Goal: Task Accomplishment & Management: Complete application form

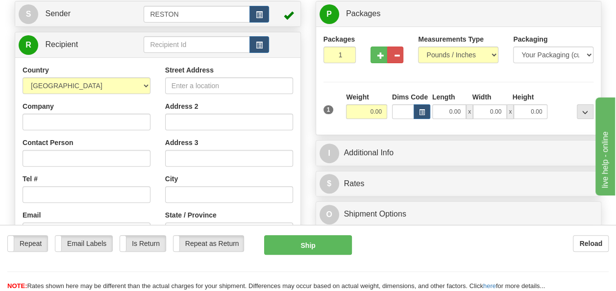
scroll to position [98, 0]
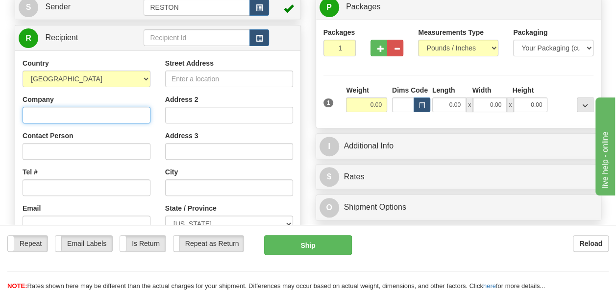
click at [122, 116] on input "Company" at bounding box center [87, 115] width 128 height 17
type input "[PERSON_NAME] Infrastructure and Power Corp"
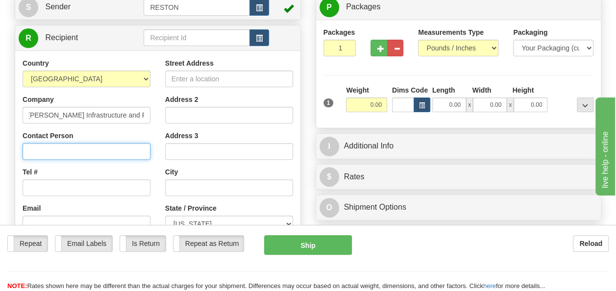
scroll to position [0, 0]
type input "[PERSON_NAME]"
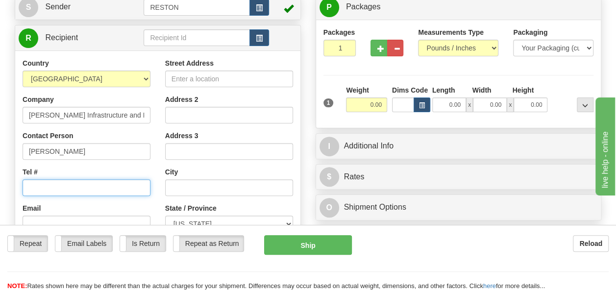
click at [93, 180] on input "Tel #" at bounding box center [87, 187] width 128 height 17
paste input "[PHONE_NUMBER]"
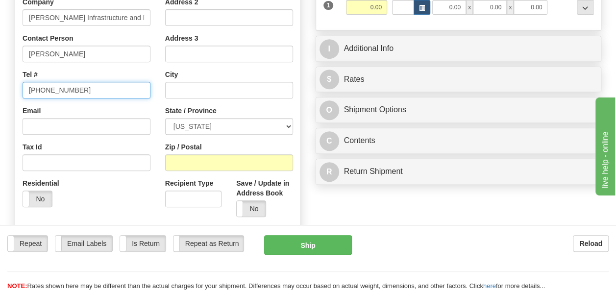
scroll to position [196, 0]
type input "[PHONE_NUMBER]"
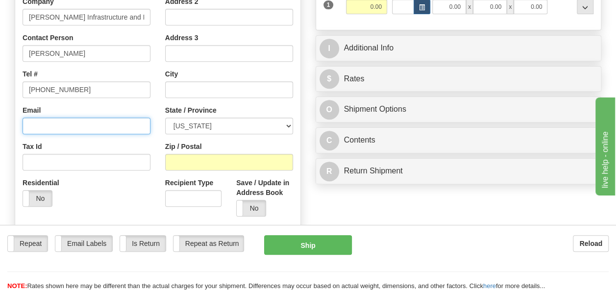
click at [66, 126] on input "Email" at bounding box center [87, 126] width 128 height 17
paste input "[EMAIL_ADDRESS][PERSON_NAME][DOMAIN_NAME]"
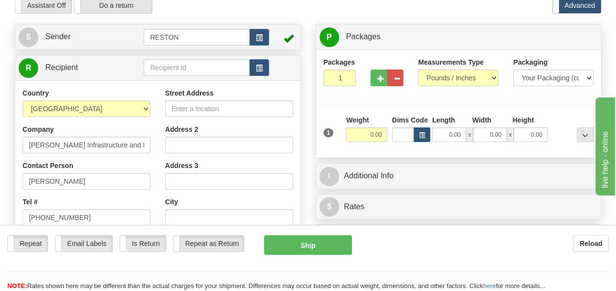
scroll to position [49, 0]
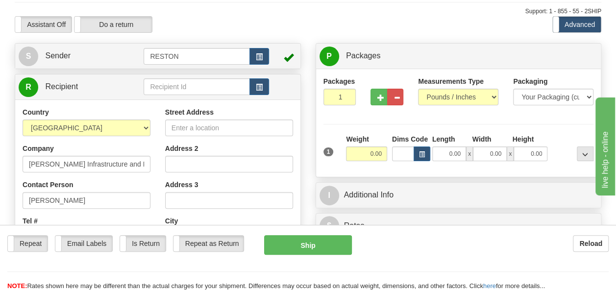
type input "[EMAIL_ADDRESS][PERSON_NAME][DOMAIN_NAME]"
click at [206, 130] on input "Street Address" at bounding box center [229, 128] width 128 height 17
click at [238, 126] on input "Street Address" at bounding box center [229, 128] width 128 height 17
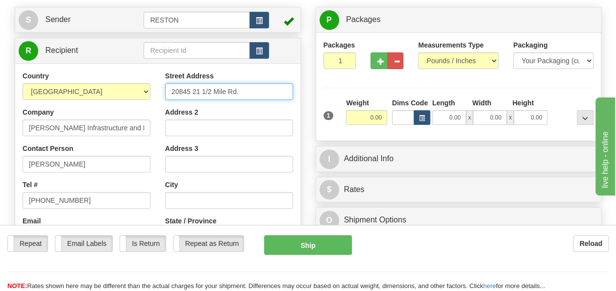
scroll to position [196, 0]
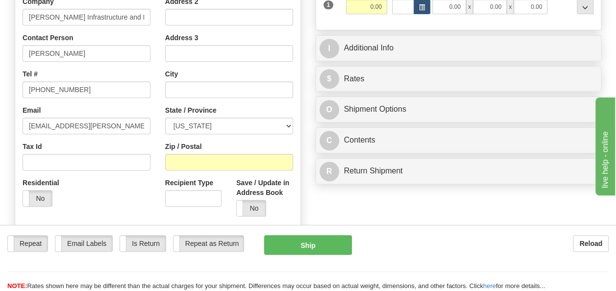
type input "20845 21 1/2 Mile Rd."
click at [220, 90] on input "text" at bounding box center [229, 89] width 128 height 17
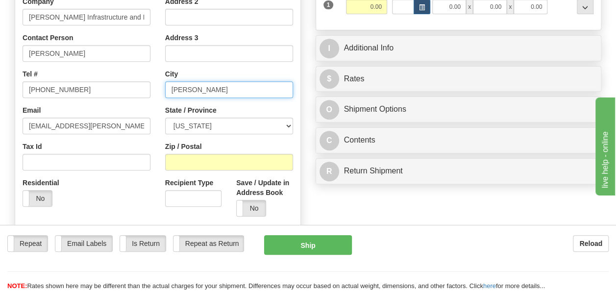
type input "[PERSON_NAME]"
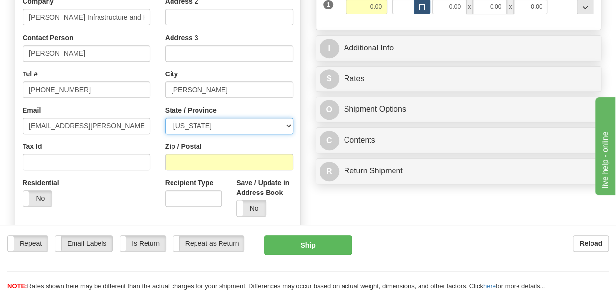
select select "MI"
click at [195, 171] on div "Street Address [STREET_ADDRESS] Address 2 Address 3 City [PERSON_NAME] State / …" at bounding box center [229, 92] width 143 height 264
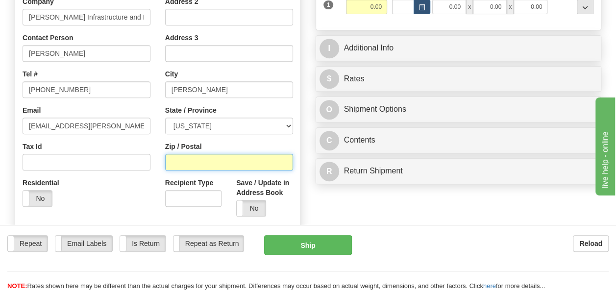
click at [195, 166] on input "Zip / Postal" at bounding box center [229, 162] width 128 height 17
type input "49086"
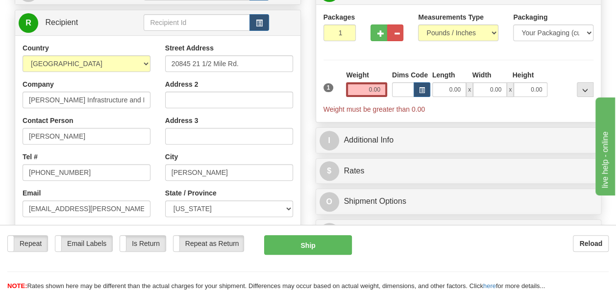
scroll to position [49, 0]
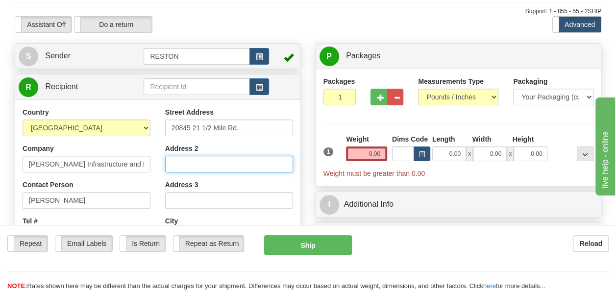
click at [203, 165] on input "Address 2" at bounding box center [229, 164] width 128 height 17
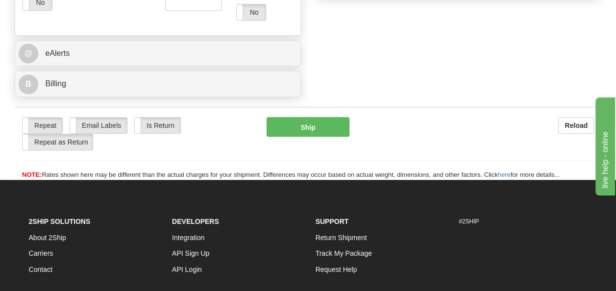
scroll to position [343, 0]
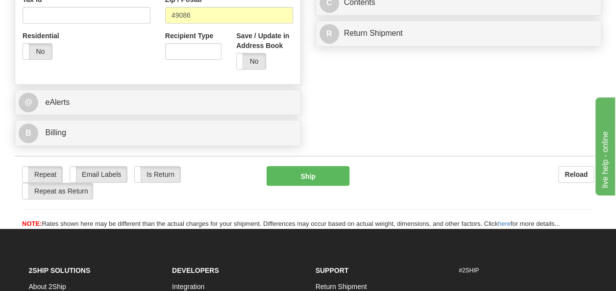
type input "Sunfish Solar"
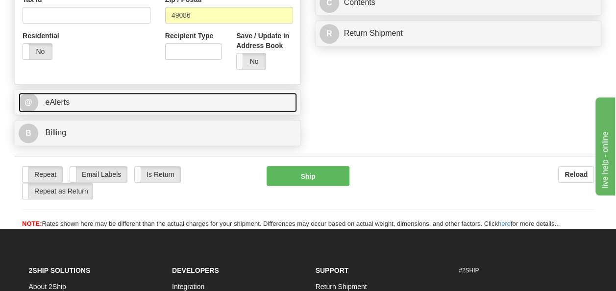
click at [62, 106] on link "@ eAlerts" at bounding box center [158, 103] width 279 height 20
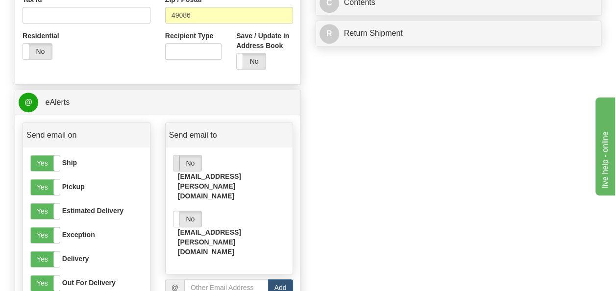
click at [178, 163] on span at bounding box center [173, 163] width 13 height 16
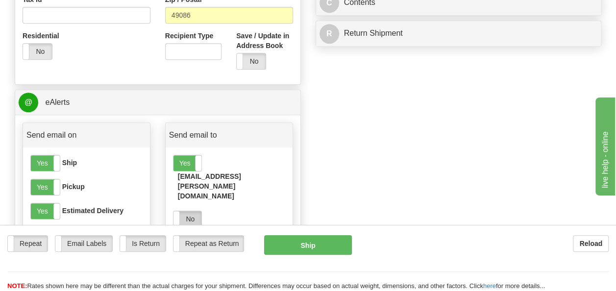
click at [180, 211] on label "No" at bounding box center [188, 219] width 28 height 16
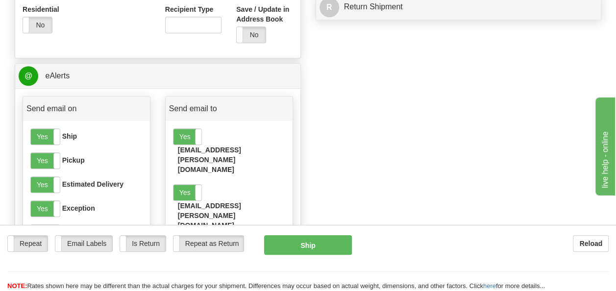
scroll to position [392, 0]
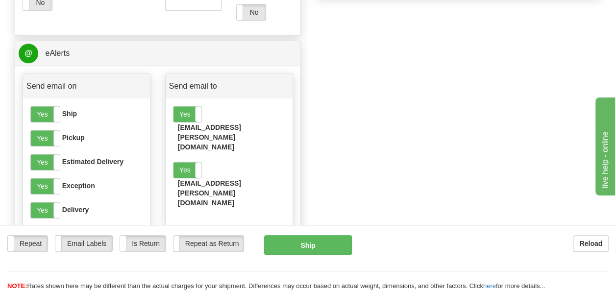
click at [222, 230] on input "email" at bounding box center [226, 238] width 84 height 17
paste input "[EMAIL_ADDRESS][PERSON_NAME][DOMAIN_NAME]"
type input "[EMAIL_ADDRESS][PERSON_NAME][DOMAIN_NAME]"
click at [272, 230] on button "Add" at bounding box center [280, 238] width 25 height 17
click at [175, 218] on span at bounding box center [173, 226] width 13 height 16
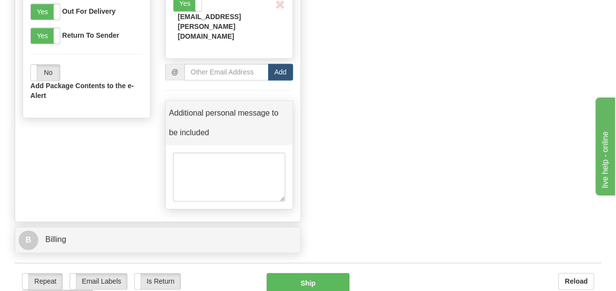
scroll to position [637, 0]
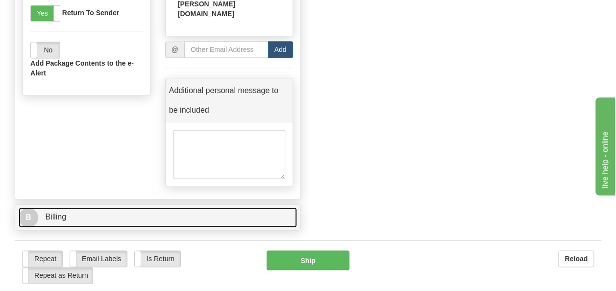
click at [207, 207] on link "B Billing" at bounding box center [158, 217] width 279 height 20
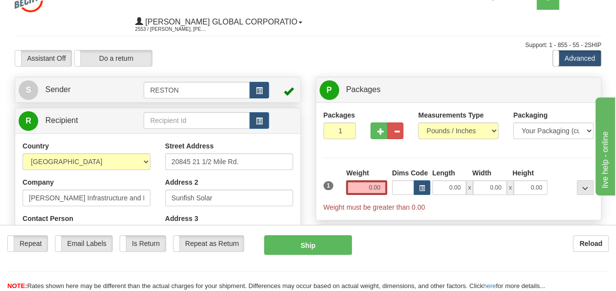
scroll to position [0, 0]
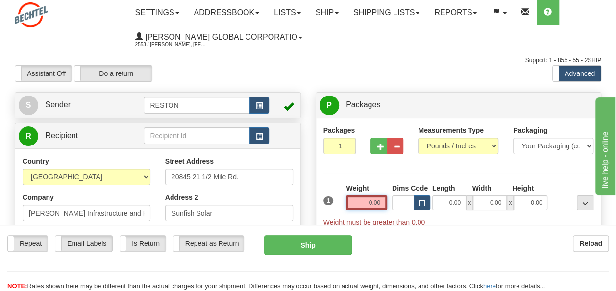
click at [364, 201] on input "0.00" at bounding box center [366, 203] width 41 height 15
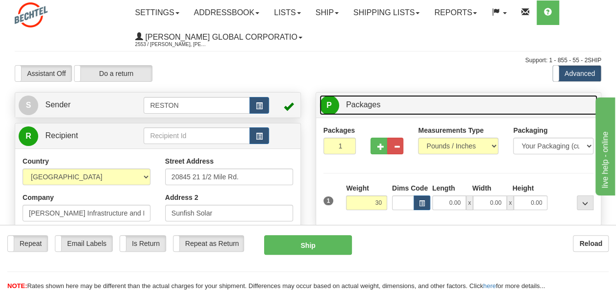
type input "30.00"
click at [409, 96] on link "P Packages 1 Packages - Weight: 0.00 Lbs" at bounding box center [459, 105] width 279 height 20
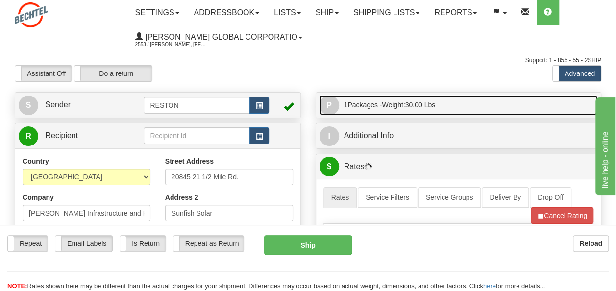
click at [409, 96] on span "1 Packages - Weight: 30.00 Lbs" at bounding box center [390, 105] width 92 height 20
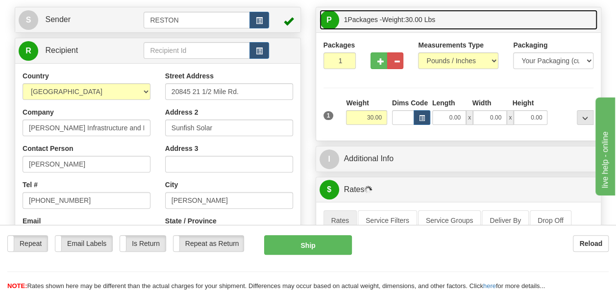
scroll to position [147, 0]
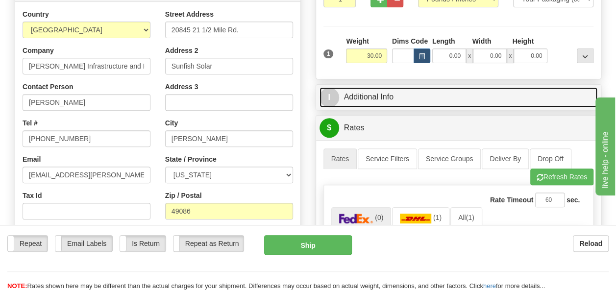
click at [409, 96] on link "I Additional Info" at bounding box center [459, 97] width 279 height 20
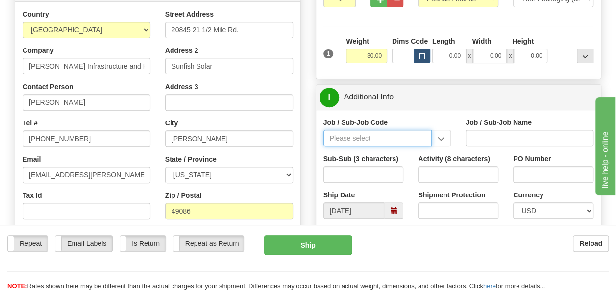
click at [373, 138] on input "Job / Sub-Job Code" at bounding box center [378, 138] width 109 height 17
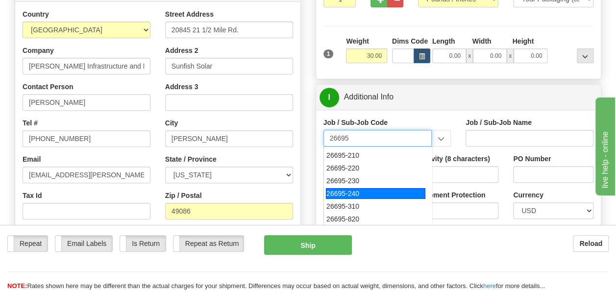
scroll to position [49, 0]
click at [373, 192] on div "26695-240" at bounding box center [376, 193] width 100 height 11
type input "26695-240"
type input "COPPERTON SOLAR PROJECT - MATERIAL"
type input "26695-240"
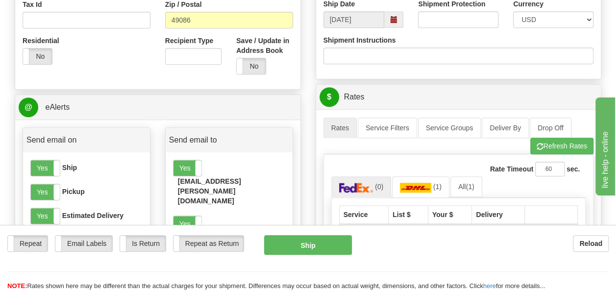
scroll to position [392, 0]
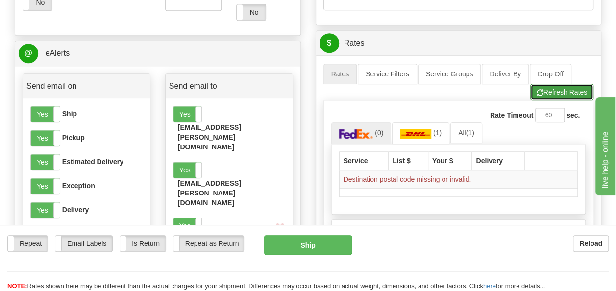
click at [568, 88] on button "Refresh Rates" at bounding box center [562, 92] width 63 height 17
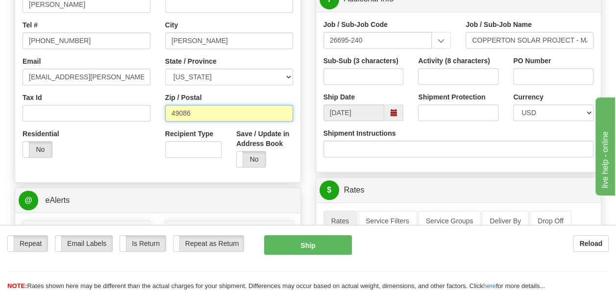
click at [215, 115] on input "49086" at bounding box center [229, 113] width 128 height 17
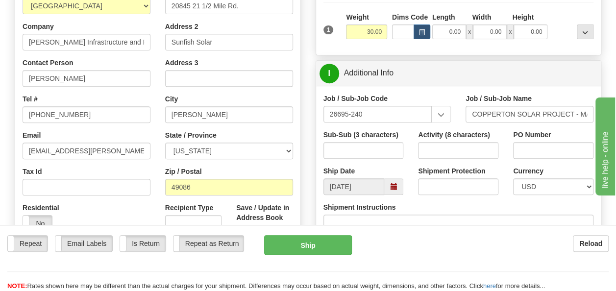
scroll to position [196, 0]
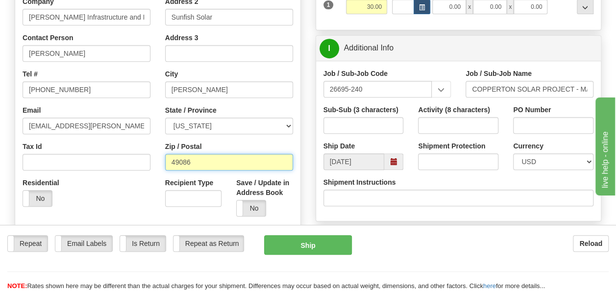
click at [219, 166] on input "49086" at bounding box center [229, 162] width 128 height 17
click at [84, 204] on div "Residential Yes No" at bounding box center [86, 196] width 143 height 36
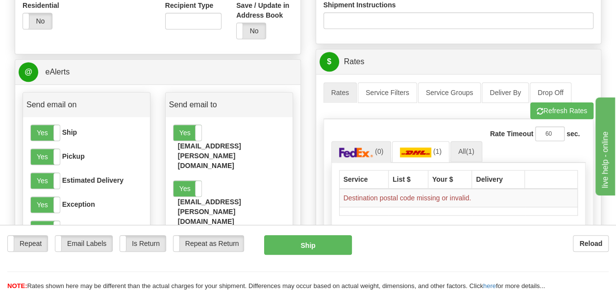
scroll to position [392, 0]
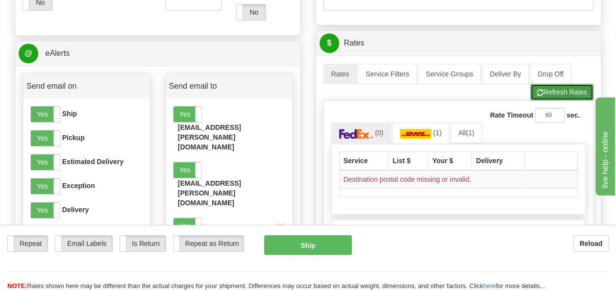
click at [552, 93] on button "Refresh Rates" at bounding box center [562, 92] width 63 height 17
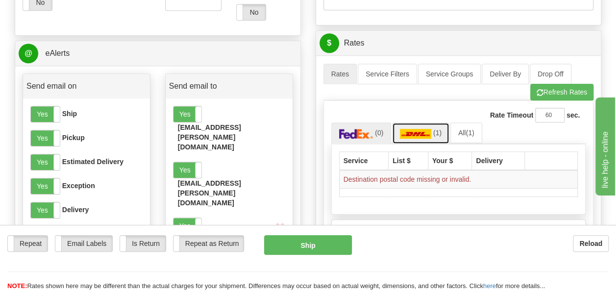
click at [425, 135] on img at bounding box center [415, 134] width 31 height 10
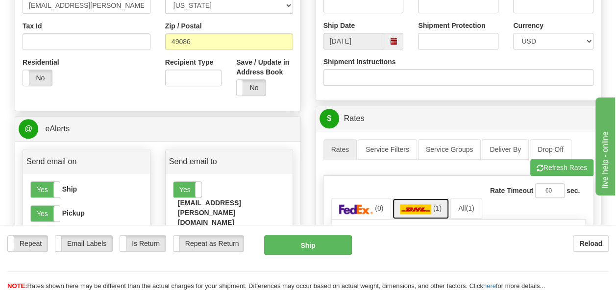
scroll to position [294, 0]
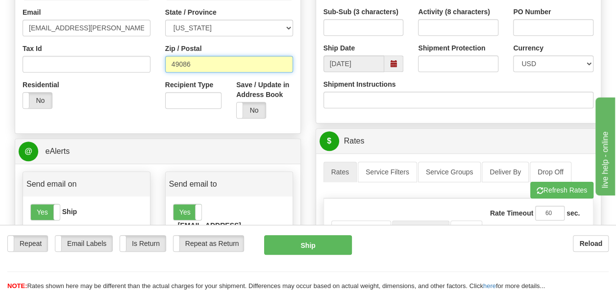
click at [219, 59] on input "49086" at bounding box center [229, 64] width 128 height 17
type input "49068"
click at [123, 94] on div "Residential Yes No" at bounding box center [86, 98] width 143 height 36
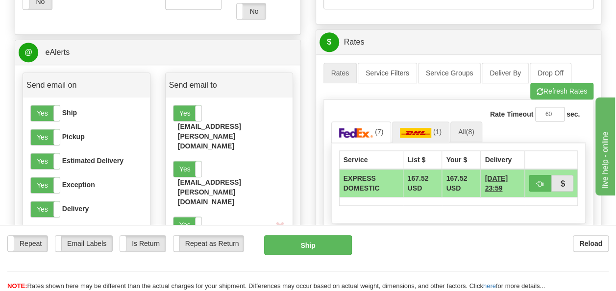
scroll to position [392, 0]
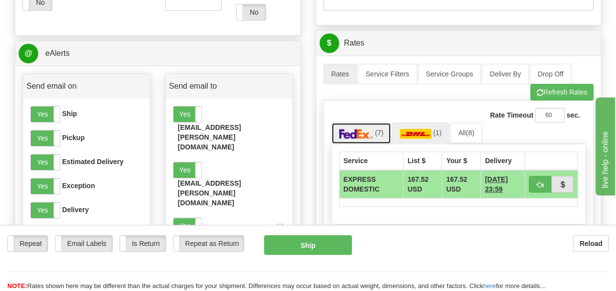
click at [364, 130] on img at bounding box center [356, 134] width 34 height 10
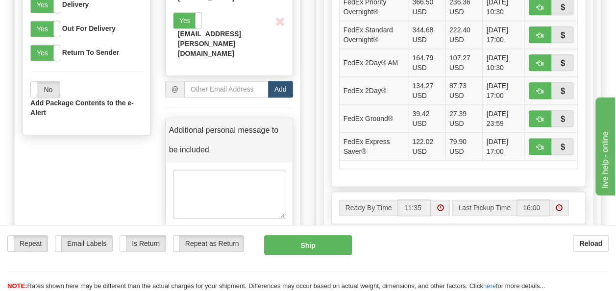
scroll to position [588, 0]
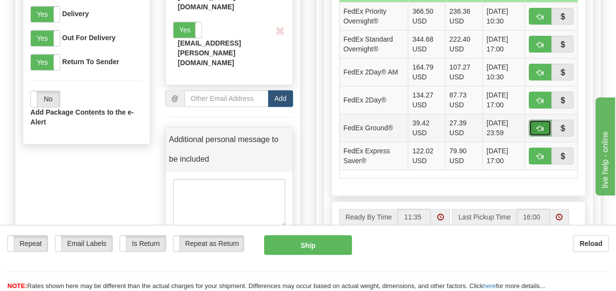
click at [545, 127] on button "button" at bounding box center [540, 128] width 23 height 17
type input "92"
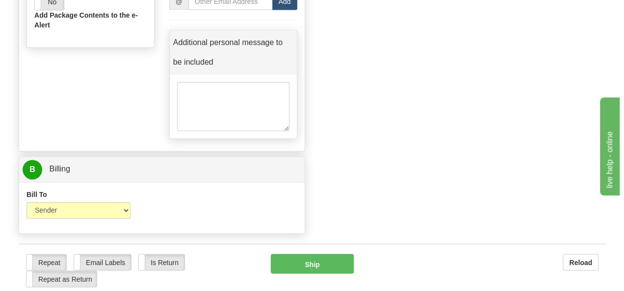
scroll to position [686, 0]
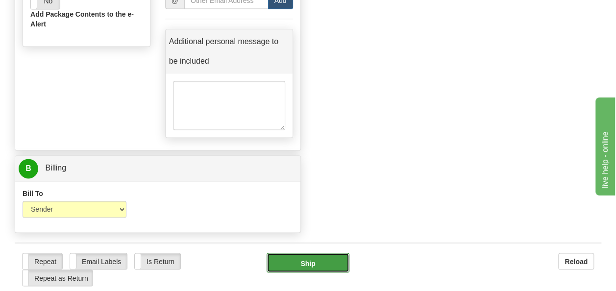
click at [310, 253] on button "Ship" at bounding box center [308, 263] width 83 height 20
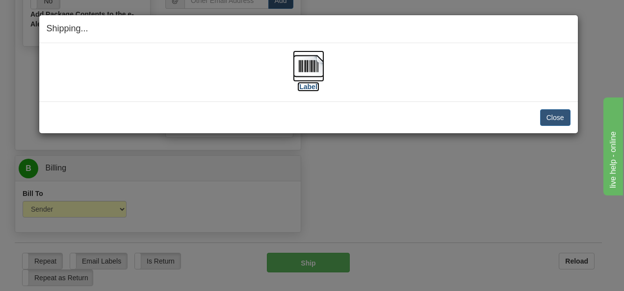
click at [314, 88] on label "[Label]" at bounding box center [308, 87] width 23 height 10
click at [552, 118] on button "Close" at bounding box center [555, 117] width 30 height 17
